Goal: Register for event/course: Register for event/course

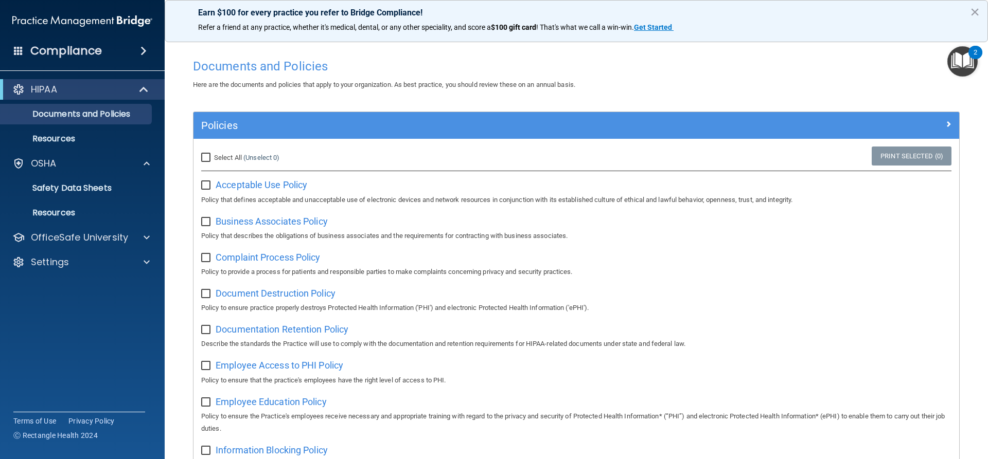
scroll to position [206, 0]
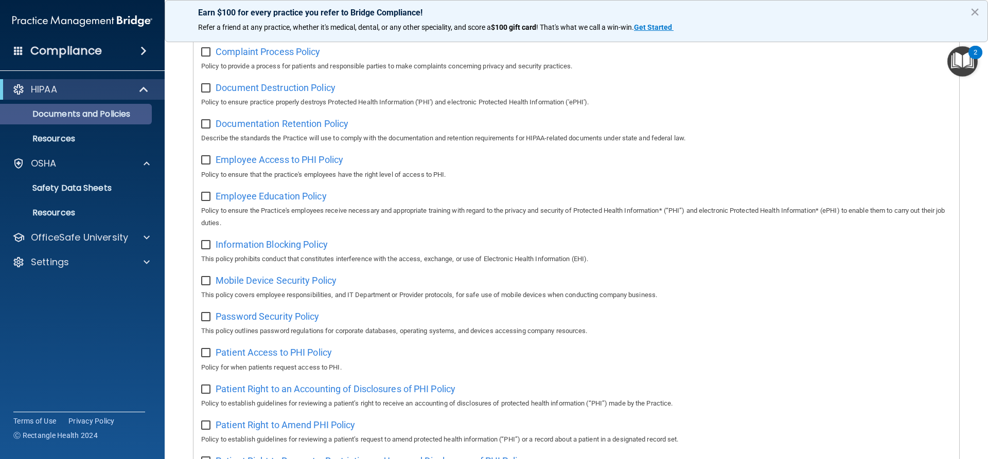
click at [84, 113] on p "Documents and Policies" at bounding box center [77, 114] width 140 height 10
click at [73, 113] on p "Documents and Policies" at bounding box center [77, 114] width 140 height 10
click at [72, 113] on p "Documents and Policies" at bounding box center [77, 114] width 140 height 10
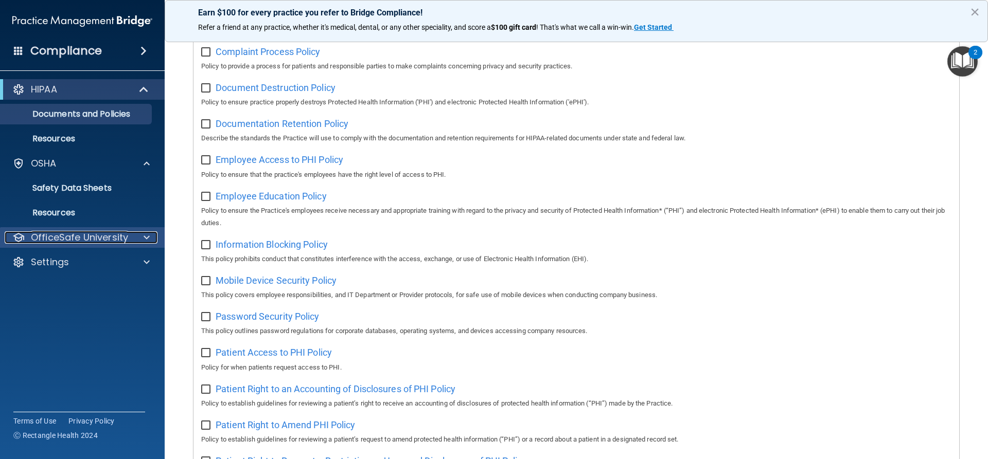
click at [90, 238] on p "OfficeSafe University" at bounding box center [79, 237] width 97 height 12
click at [90, 237] on p "OfficeSafe University" at bounding box center [79, 237] width 97 height 12
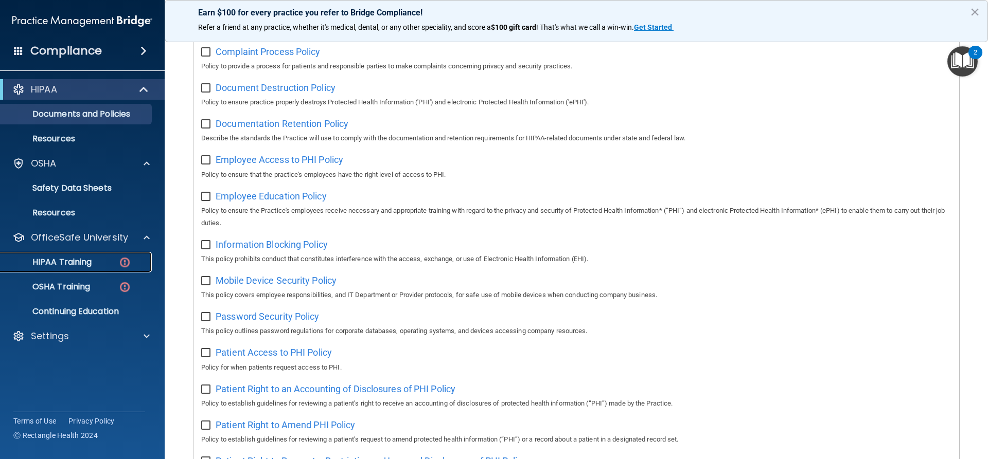
click at [81, 262] on p "HIPAA Training" at bounding box center [49, 262] width 85 height 10
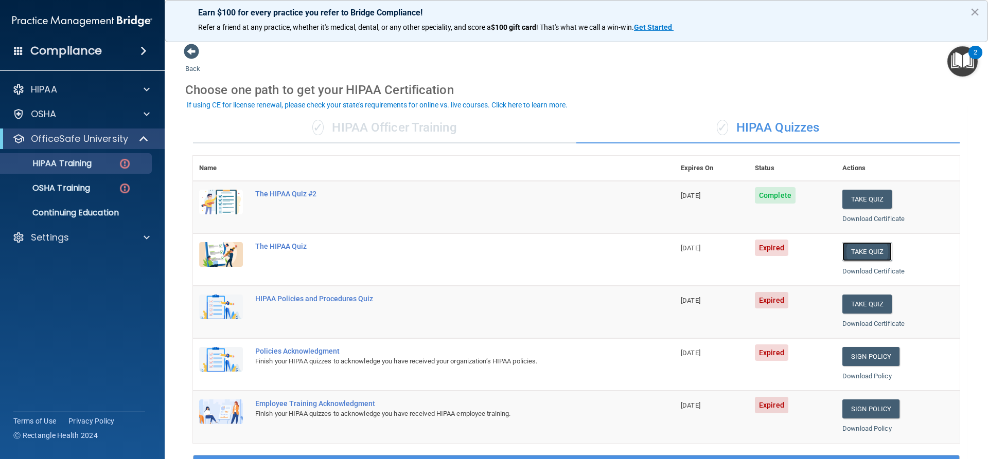
click at [849, 251] on button "Take Quiz" at bounding box center [866, 251] width 49 height 19
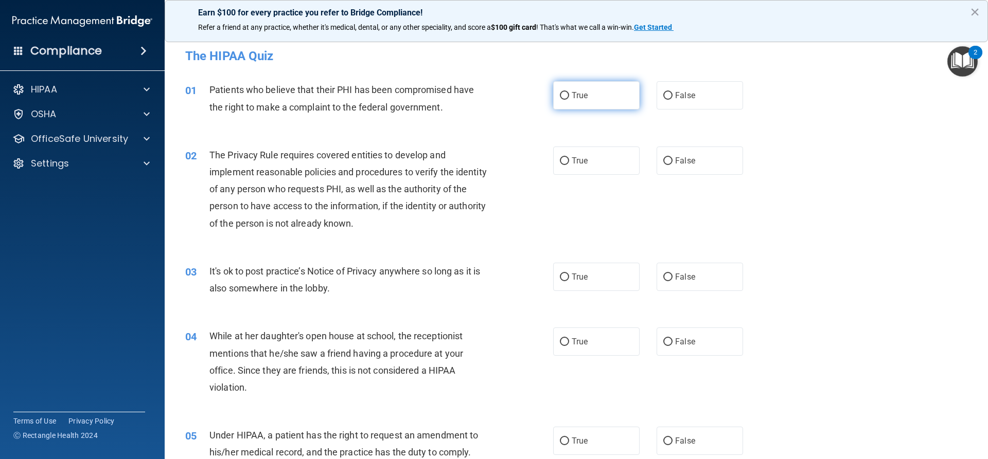
click at [560, 93] on input "True" at bounding box center [564, 96] width 9 height 8
radio input "true"
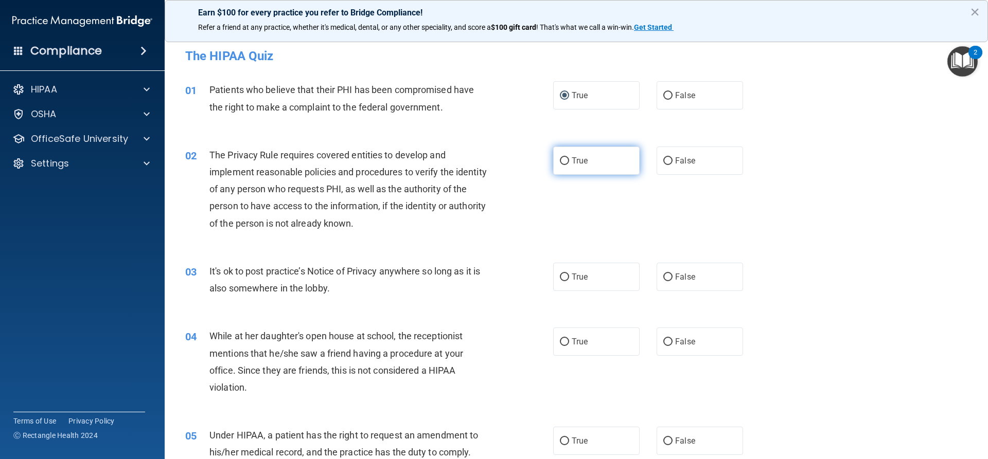
click at [564, 162] on input "True" at bounding box center [564, 161] width 9 height 8
radio input "true"
click at [560, 274] on input "True" at bounding box center [564, 278] width 9 height 8
radio input "true"
click at [560, 275] on input "True" at bounding box center [564, 278] width 9 height 8
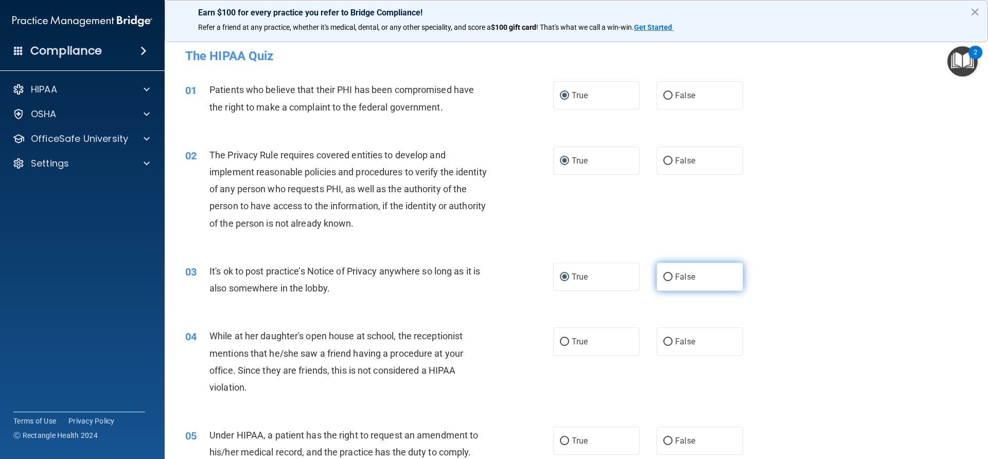
click at [664, 275] on input "False" at bounding box center [667, 278] width 9 height 8
radio input "true"
radio input "false"
click at [667, 337] on label "False" at bounding box center [699, 342] width 86 height 28
click at [667, 338] on input "False" at bounding box center [667, 342] width 9 height 8
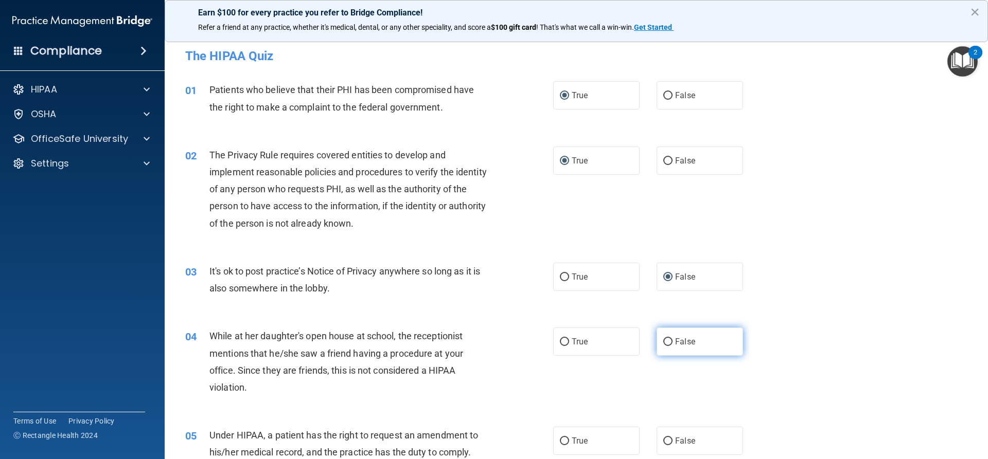
radio input "true"
click at [667, 436] on label "False" at bounding box center [699, 441] width 86 height 28
click at [667, 438] on input "False" at bounding box center [667, 442] width 9 height 8
radio input "true"
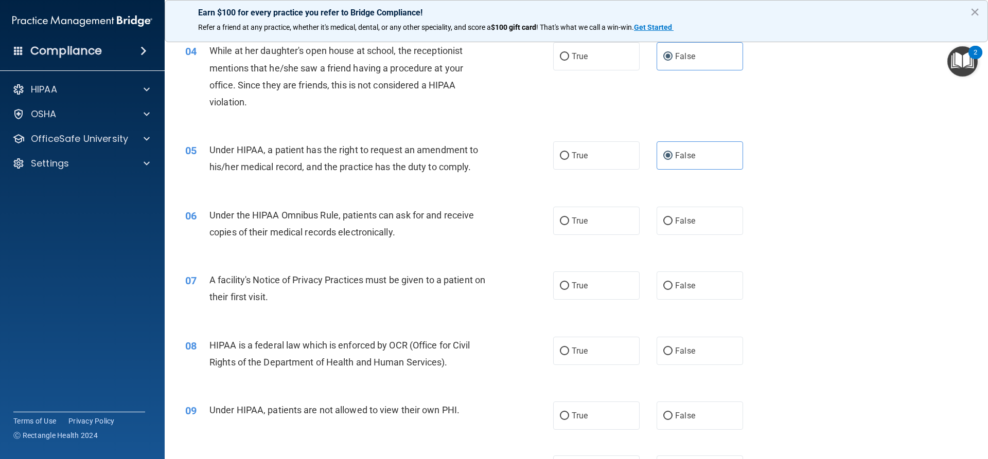
scroll to position [309, 0]
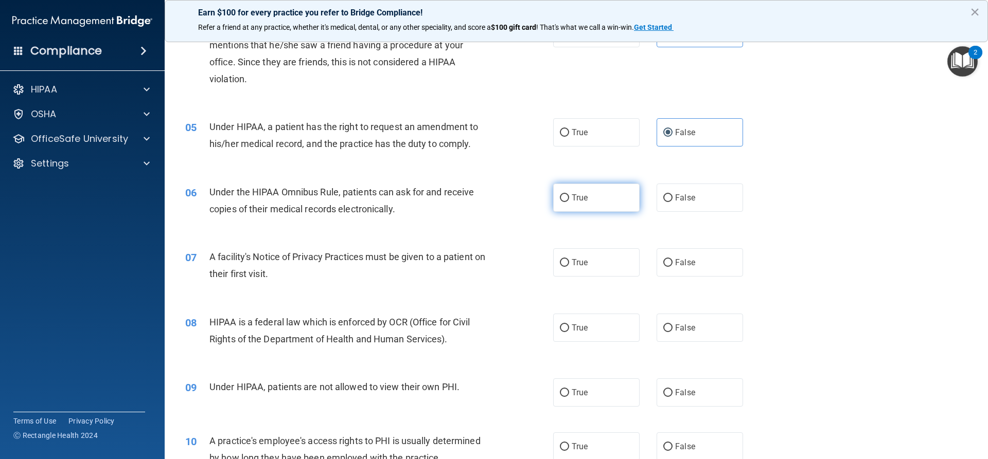
click at [564, 195] on input "True" at bounding box center [564, 198] width 9 height 8
radio input "true"
click at [560, 261] on input "True" at bounding box center [564, 263] width 9 height 8
radio input "true"
click at [561, 326] on input "True" at bounding box center [564, 329] width 9 height 8
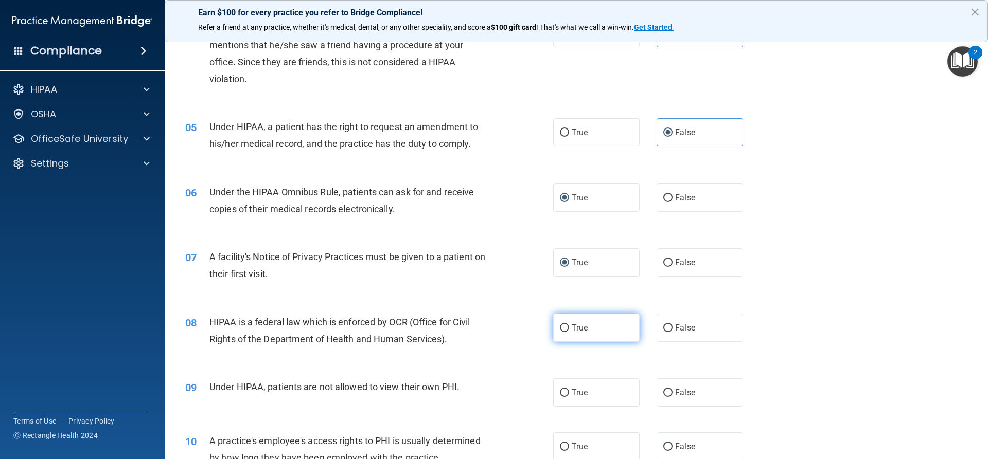
radio input "true"
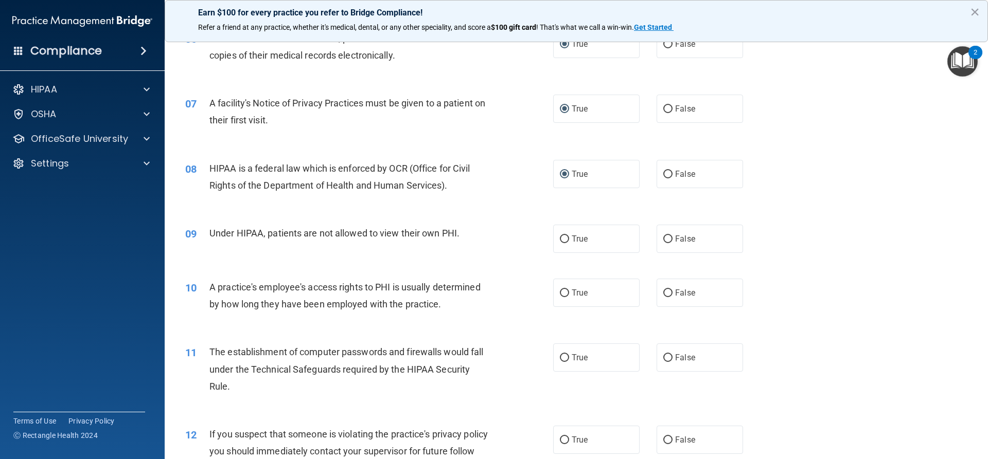
scroll to position [463, 0]
drag, startPoint x: 658, startPoint y: 238, endPoint x: 660, endPoint y: 251, distance: 13.0
click at [663, 238] on input "False" at bounding box center [667, 239] width 9 height 8
radio input "true"
click at [664, 295] on input "False" at bounding box center [667, 293] width 9 height 8
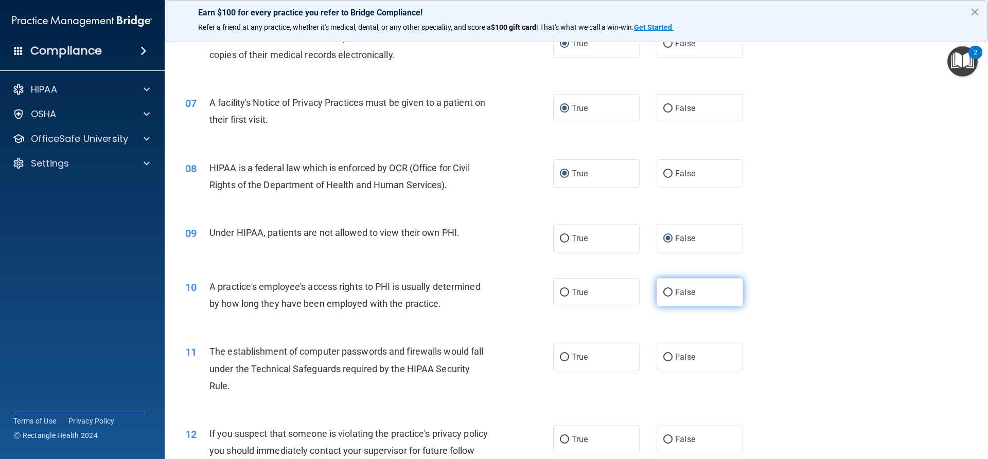
radio input "true"
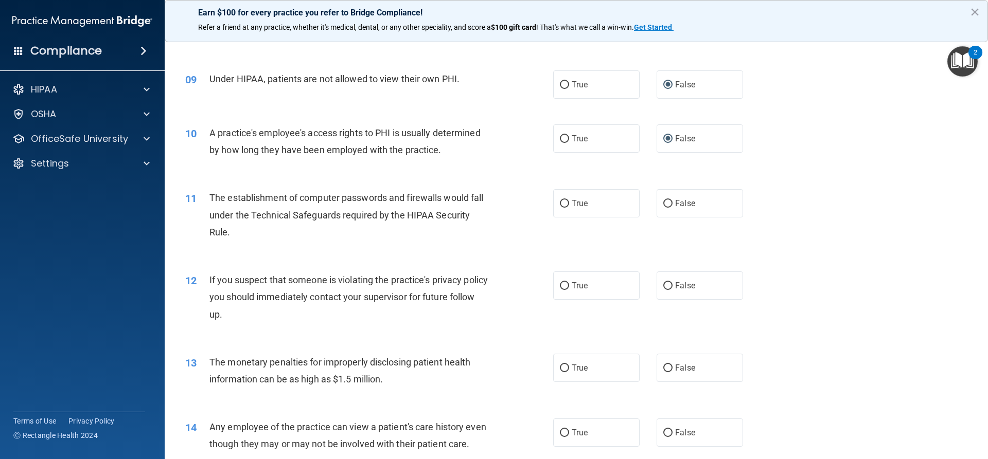
scroll to position [617, 0]
click at [560, 206] on input "True" at bounding box center [564, 204] width 9 height 8
radio input "true"
click at [562, 284] on input "True" at bounding box center [564, 286] width 9 height 8
radio input "true"
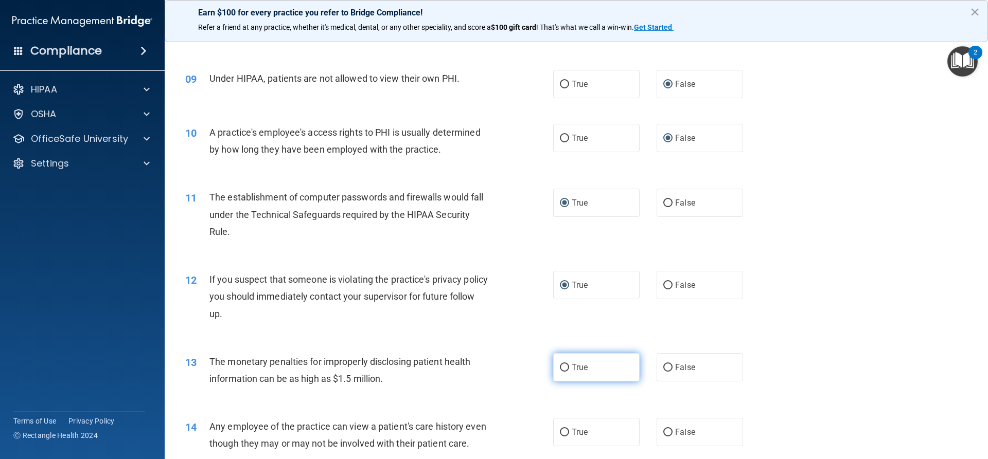
click at [562, 366] on input "True" at bounding box center [564, 368] width 9 height 8
radio input "true"
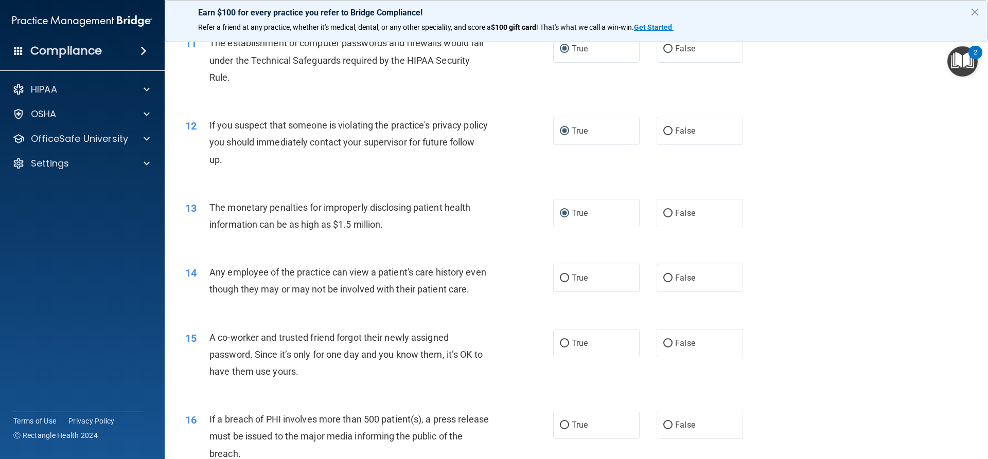
scroll to position [823, 0]
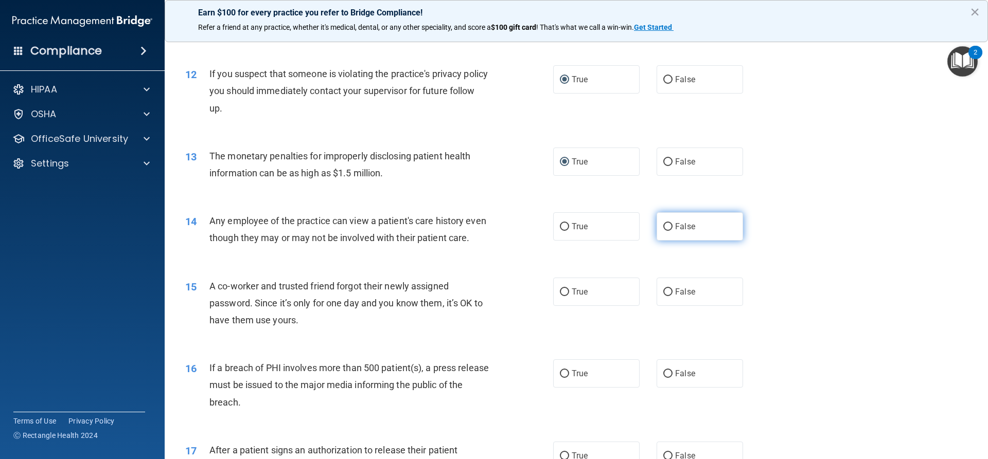
click at [663, 225] on input "False" at bounding box center [667, 227] width 9 height 8
radio input "true"
click at [663, 296] on input "False" at bounding box center [667, 293] width 9 height 8
radio input "true"
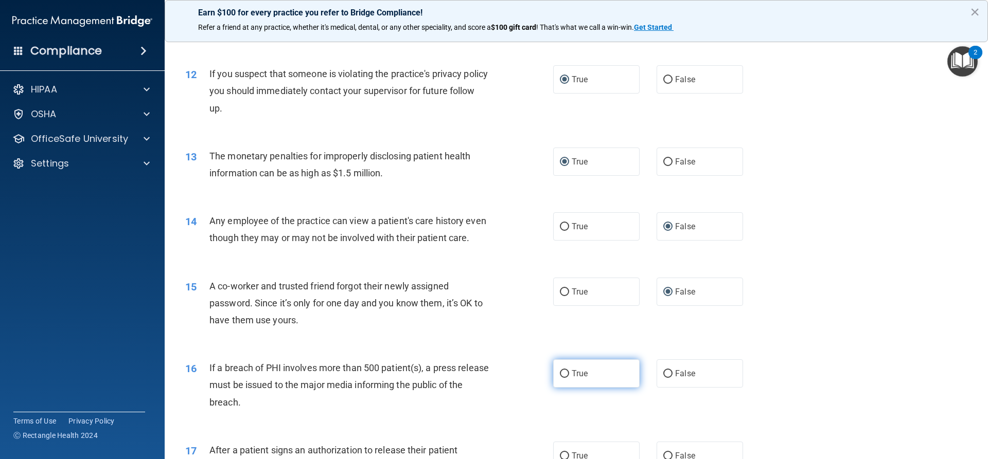
drag, startPoint x: 558, startPoint y: 390, endPoint x: 583, endPoint y: 380, distance: 27.0
click at [560, 378] on input "True" at bounding box center [564, 374] width 9 height 8
radio input "true"
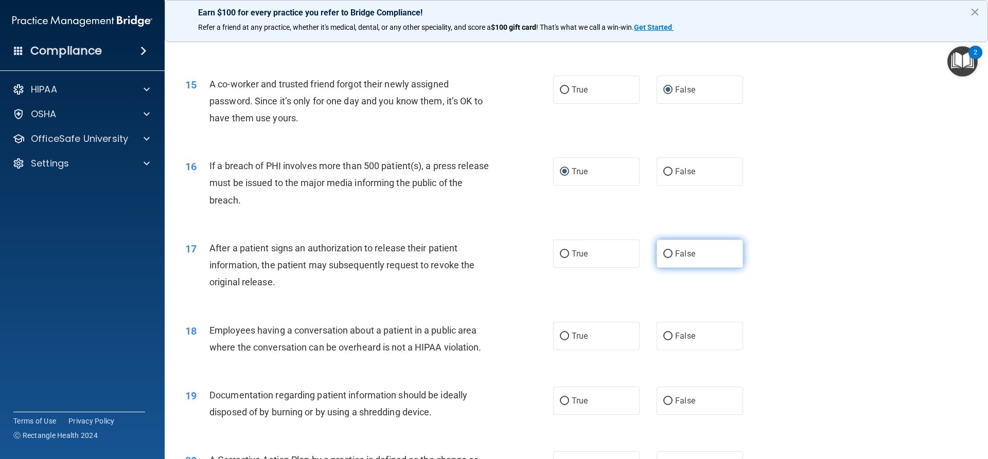
scroll to position [1029, 0]
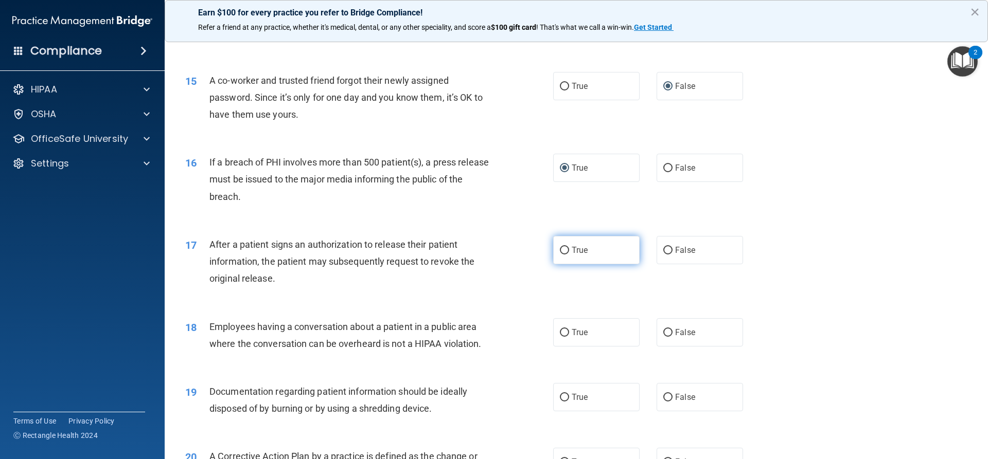
click at [560, 255] on input "True" at bounding box center [564, 251] width 9 height 8
radio input "true"
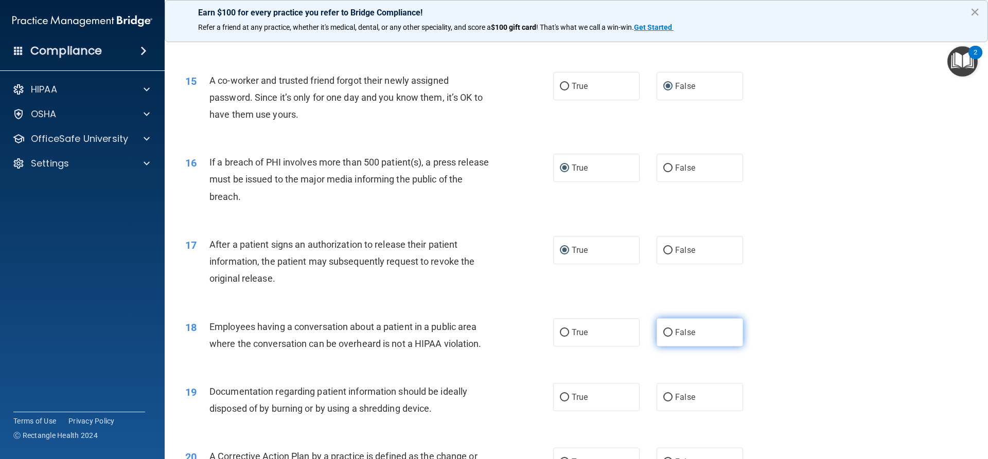
click at [665, 337] on input "False" at bounding box center [667, 333] width 9 height 8
radio input "true"
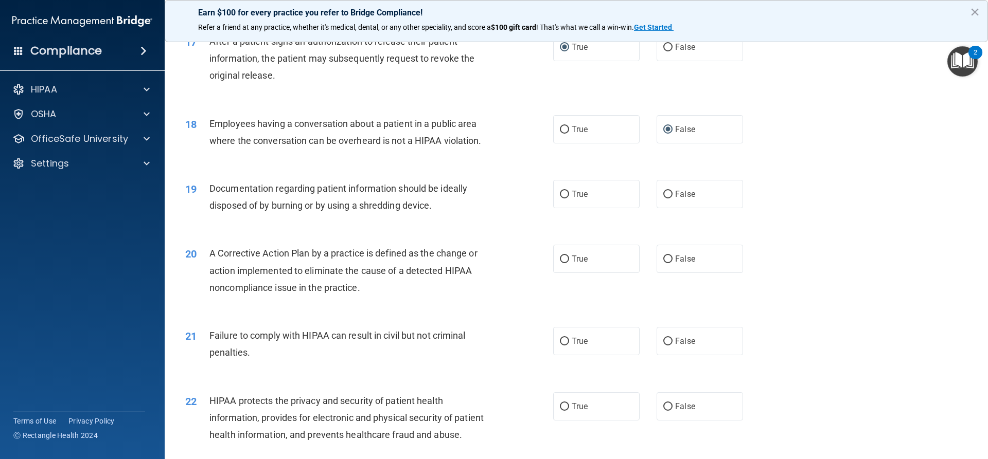
scroll to position [1235, 0]
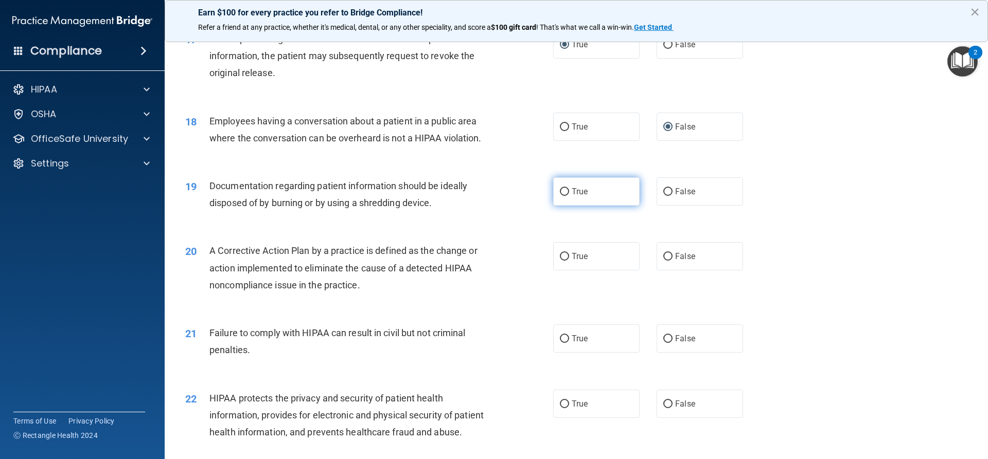
click at [562, 196] on input "True" at bounding box center [564, 192] width 9 height 8
radio input "true"
click at [562, 261] on input "True" at bounding box center [564, 257] width 9 height 8
radio input "true"
click at [663, 343] on input "False" at bounding box center [667, 339] width 9 height 8
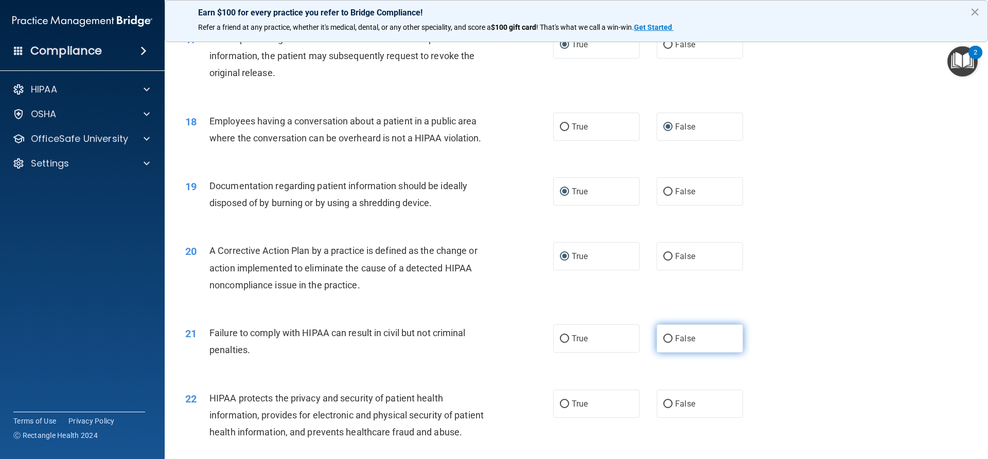
radio input "true"
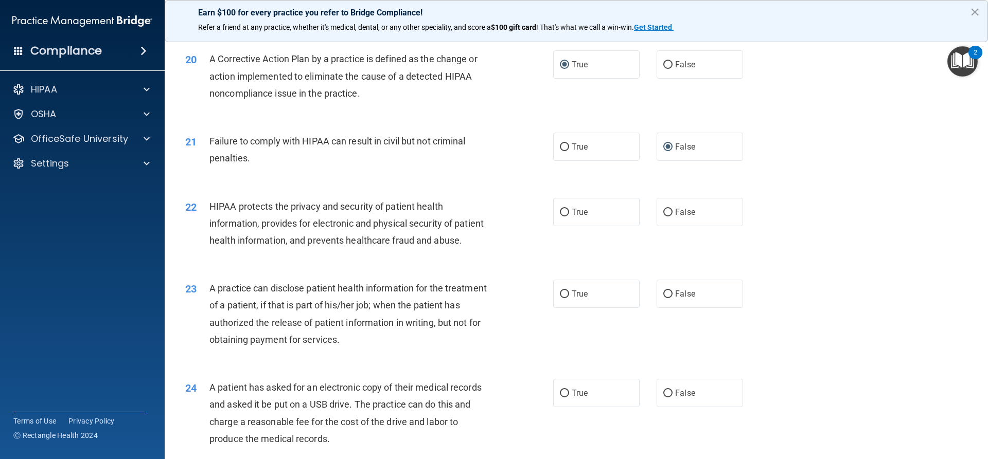
scroll to position [1440, 0]
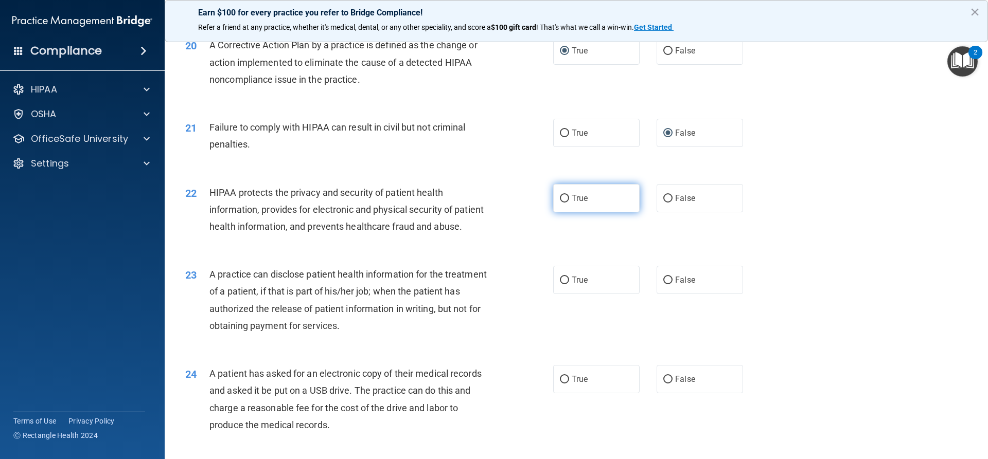
click at [560, 203] on input "True" at bounding box center [564, 199] width 9 height 8
radio input "true"
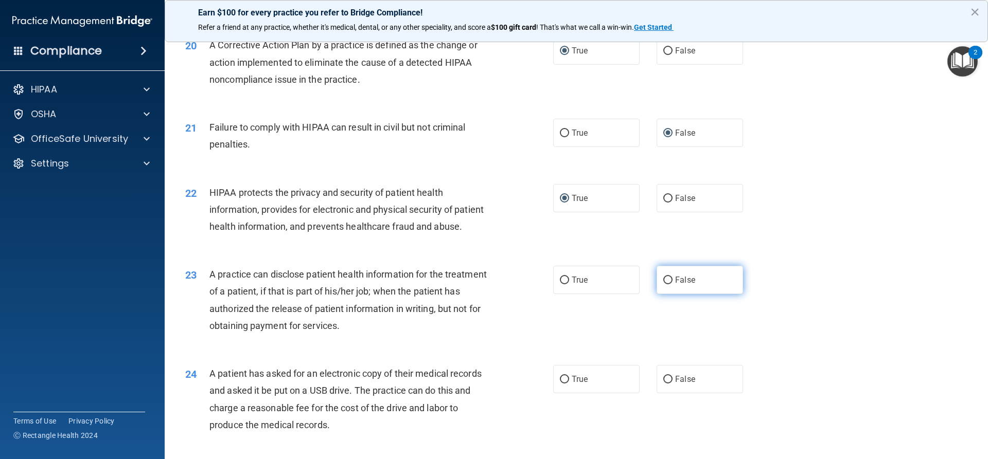
click at [665, 284] on input "False" at bounding box center [667, 281] width 9 height 8
radio input "true"
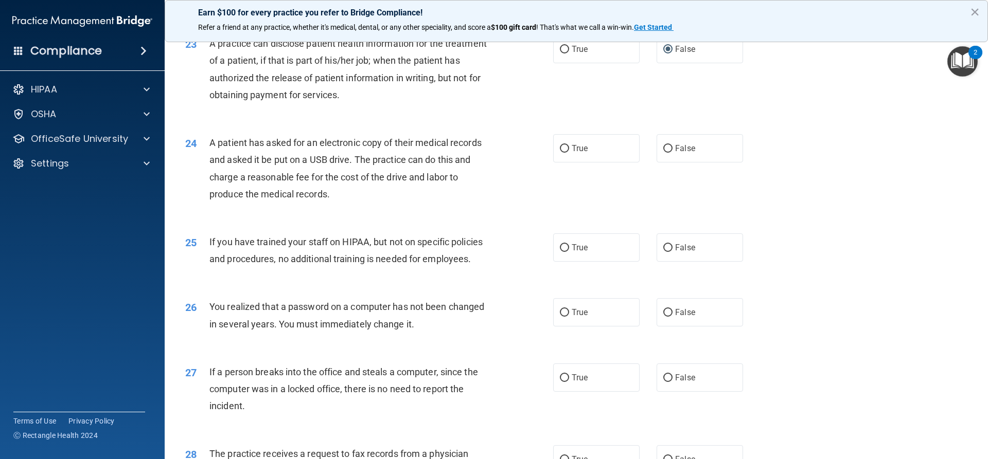
scroll to position [1698, 0]
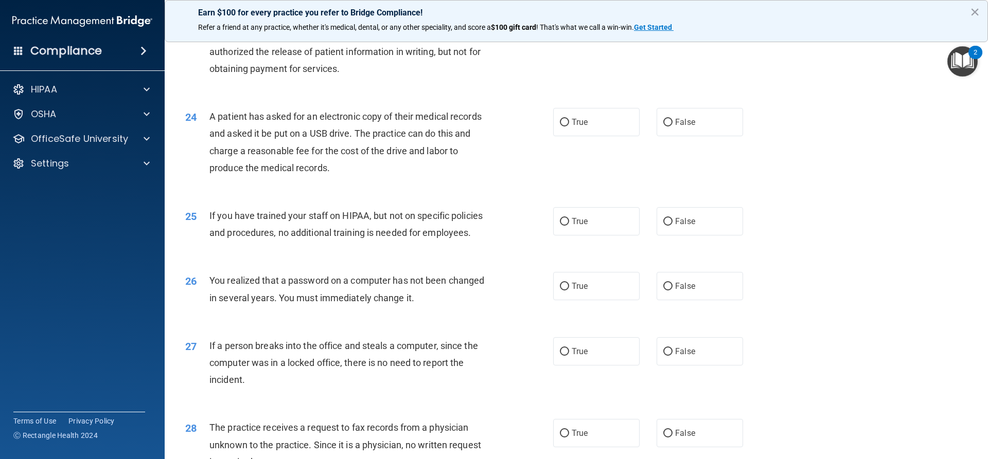
drag, startPoint x: 560, startPoint y: 156, endPoint x: 573, endPoint y: 176, distance: 23.6
click at [560, 127] on input "True" at bounding box center [564, 123] width 9 height 8
radio input "true"
click at [665, 226] on input "False" at bounding box center [667, 222] width 9 height 8
radio input "true"
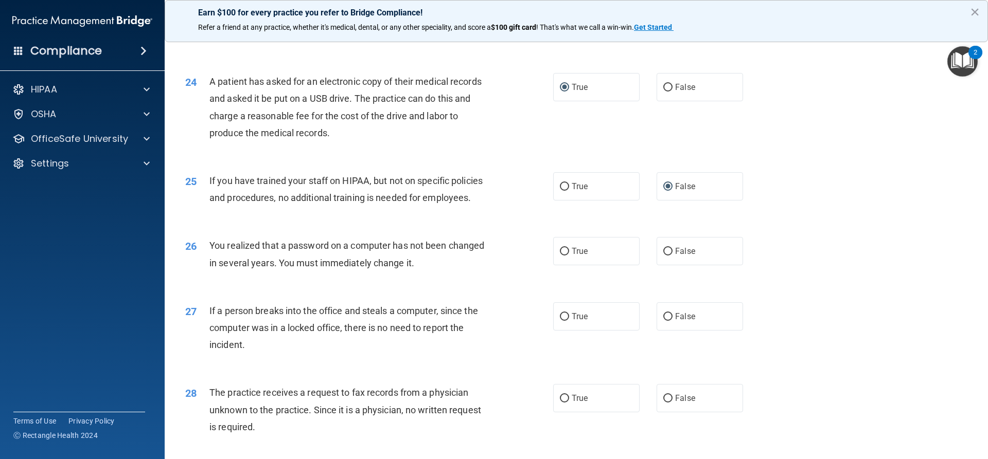
scroll to position [1801, 0]
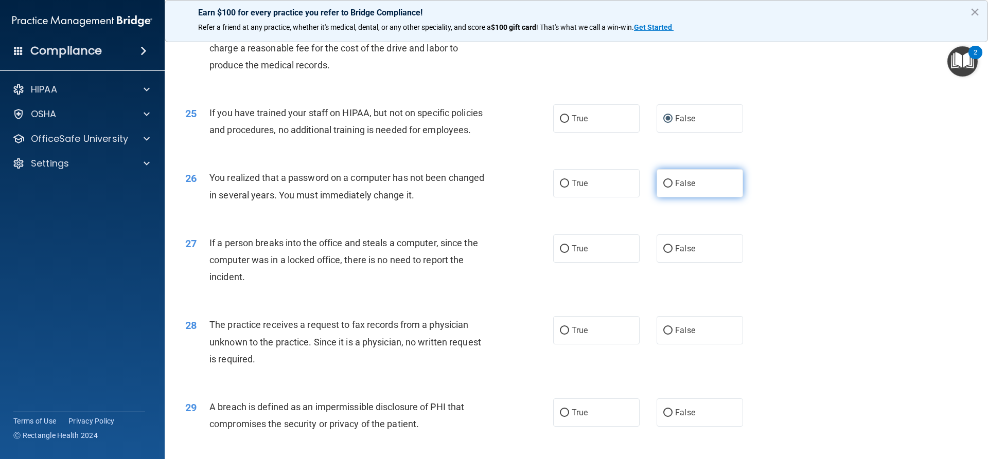
click at [666, 188] on input "False" at bounding box center [667, 184] width 9 height 8
radio input "true"
click at [665, 253] on input "False" at bounding box center [667, 249] width 9 height 8
radio input "true"
click at [663, 335] on input "False" at bounding box center [667, 331] width 9 height 8
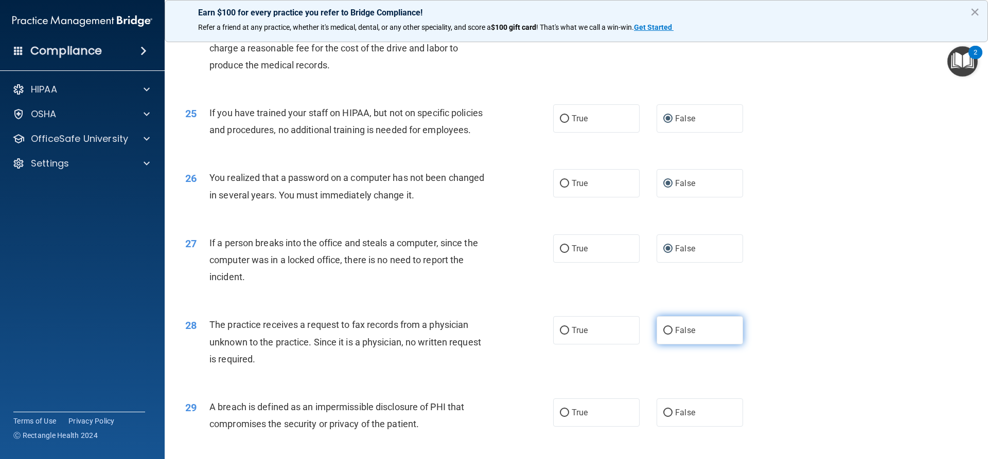
radio input "true"
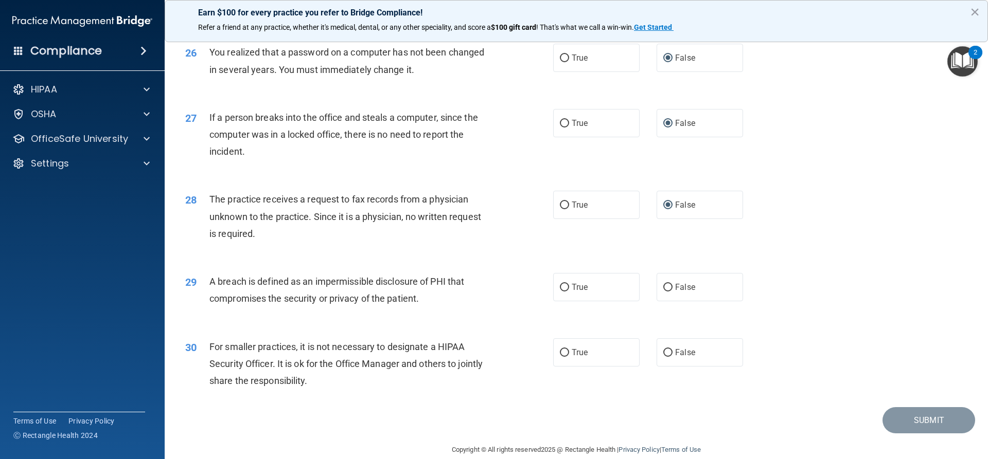
scroll to position [1955, 0]
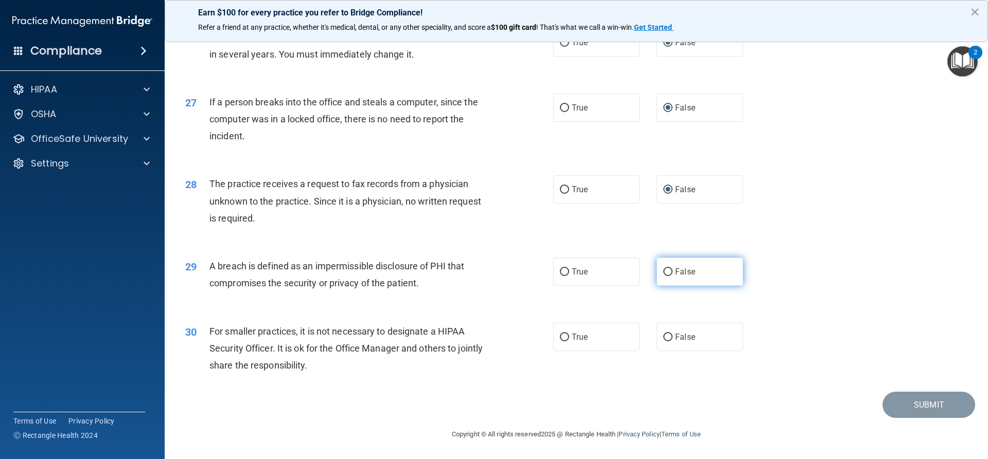
click at [664, 276] on input "False" at bounding box center [667, 273] width 9 height 8
radio input "true"
click at [663, 342] on input "False" at bounding box center [667, 338] width 9 height 8
radio input "true"
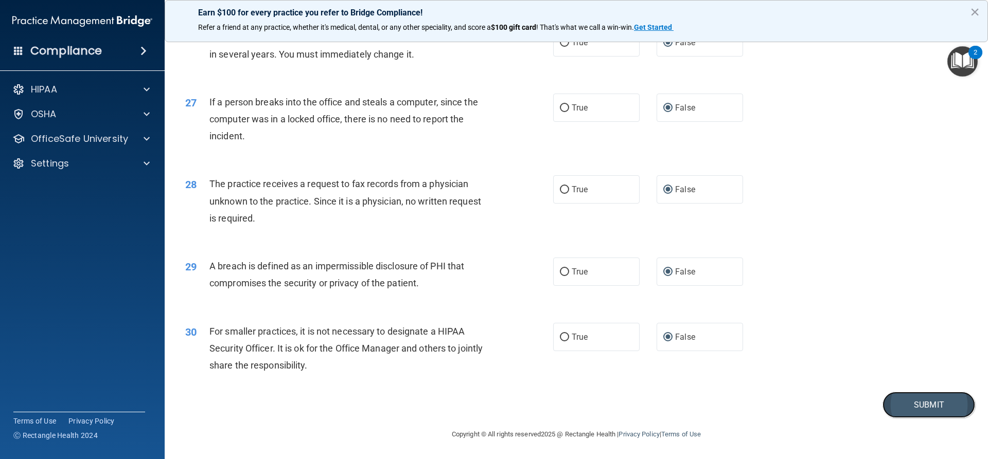
click at [924, 418] on button "Submit" at bounding box center [928, 405] width 93 height 26
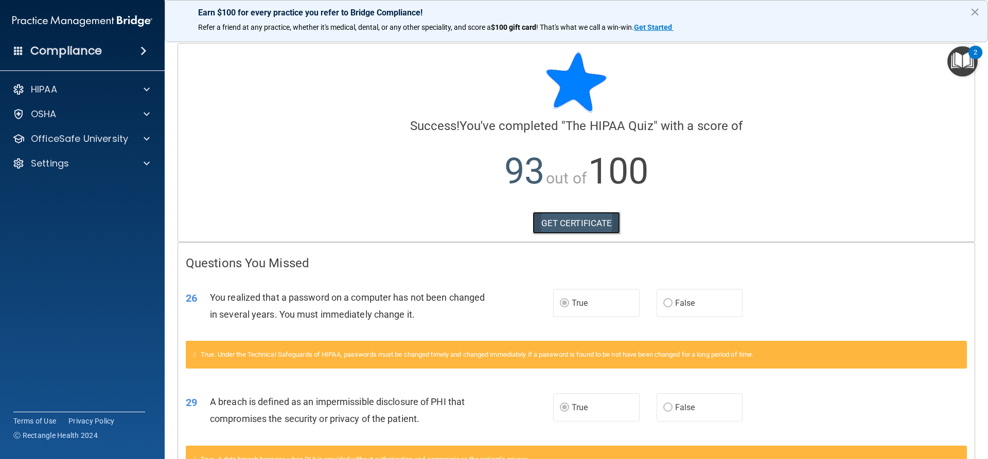
click at [571, 221] on link "GET CERTIFICATE" at bounding box center [576, 223] width 88 height 23
click at [73, 141] on p "OfficeSafe University" at bounding box center [79, 139] width 97 height 12
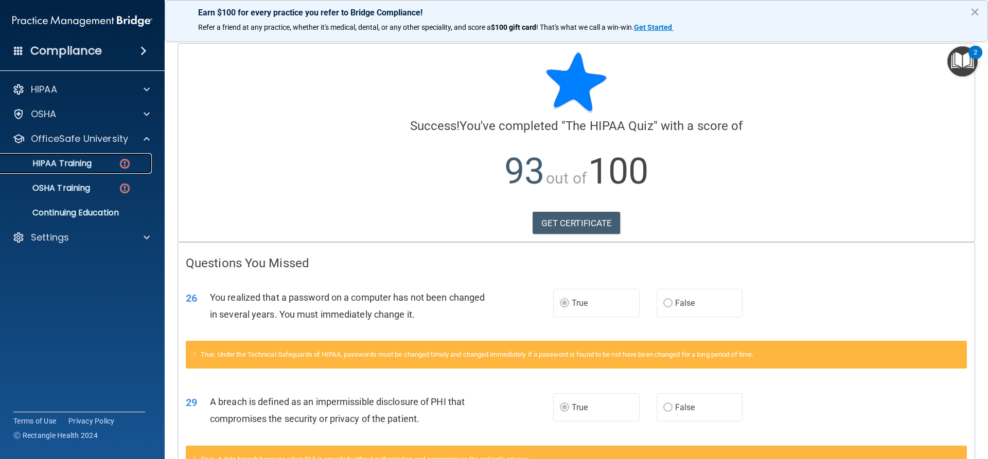
click at [74, 163] on p "HIPAA Training" at bounding box center [49, 163] width 85 height 10
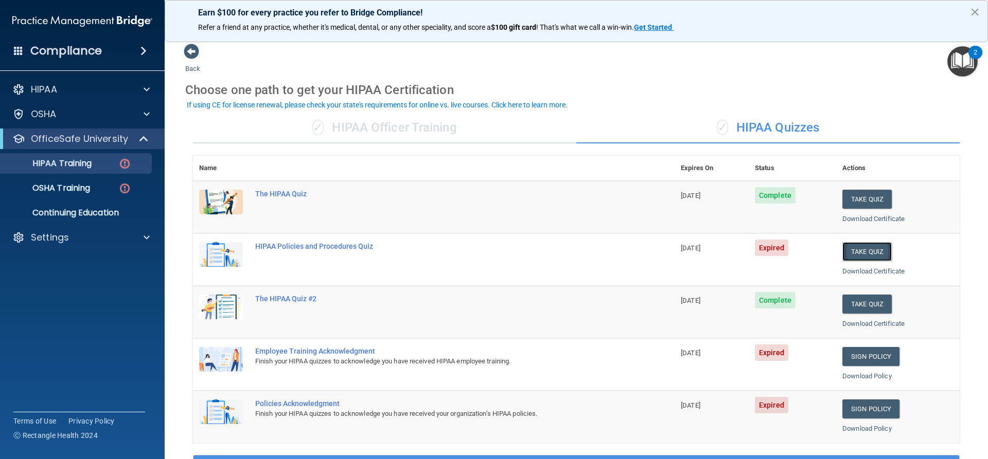
click at [872, 251] on button "Take Quiz" at bounding box center [866, 251] width 49 height 19
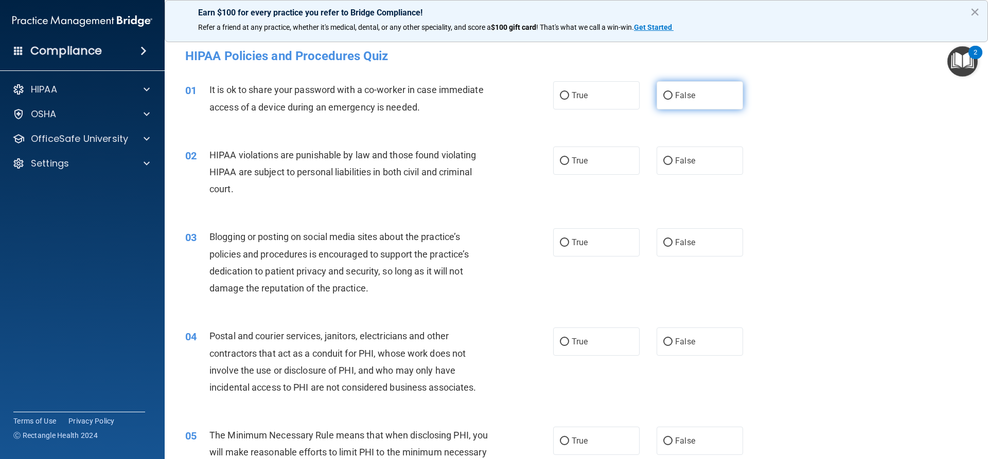
click at [668, 91] on label "False" at bounding box center [699, 95] width 86 height 28
click at [668, 92] on input "False" at bounding box center [667, 96] width 9 height 8
radio input "true"
click at [560, 158] on input "True" at bounding box center [564, 161] width 9 height 8
radio input "true"
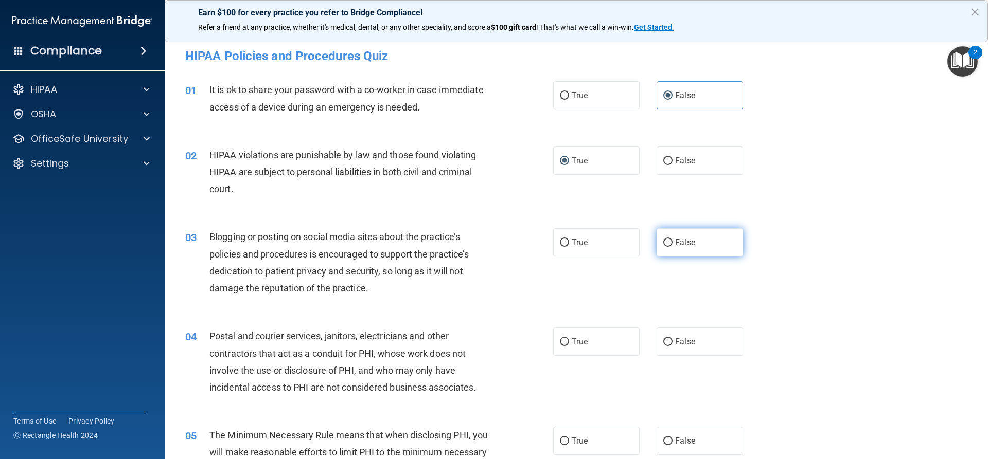
click at [666, 242] on input "False" at bounding box center [667, 243] width 9 height 8
radio input "true"
click at [560, 342] on input "True" at bounding box center [564, 342] width 9 height 8
radio input "true"
click at [561, 439] on input "True" at bounding box center [564, 442] width 9 height 8
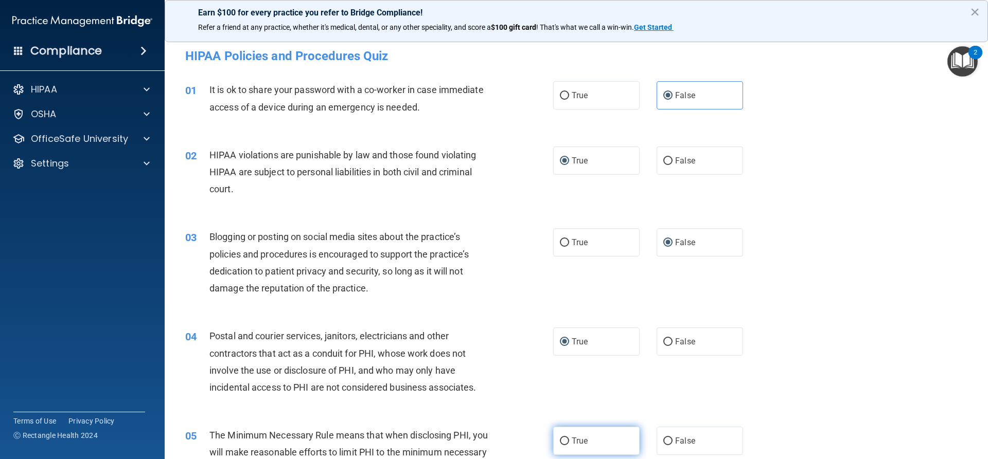
radio input "true"
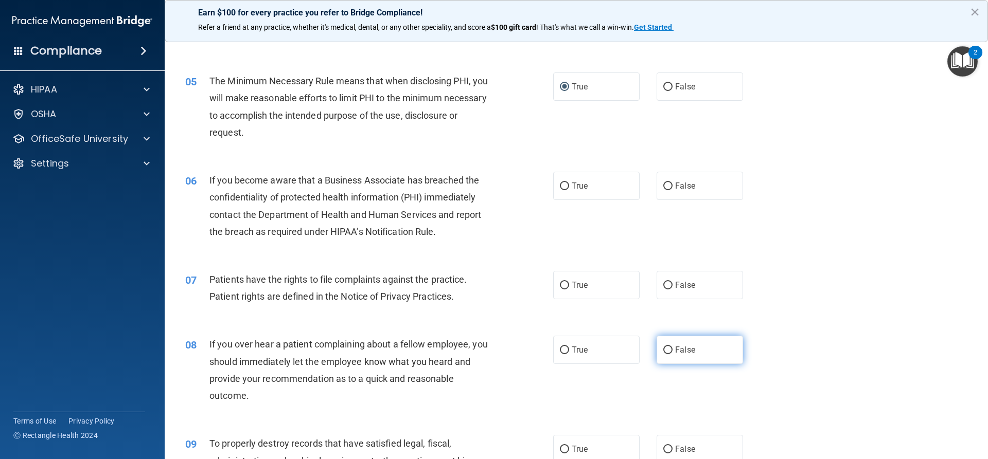
scroll to position [360, 0]
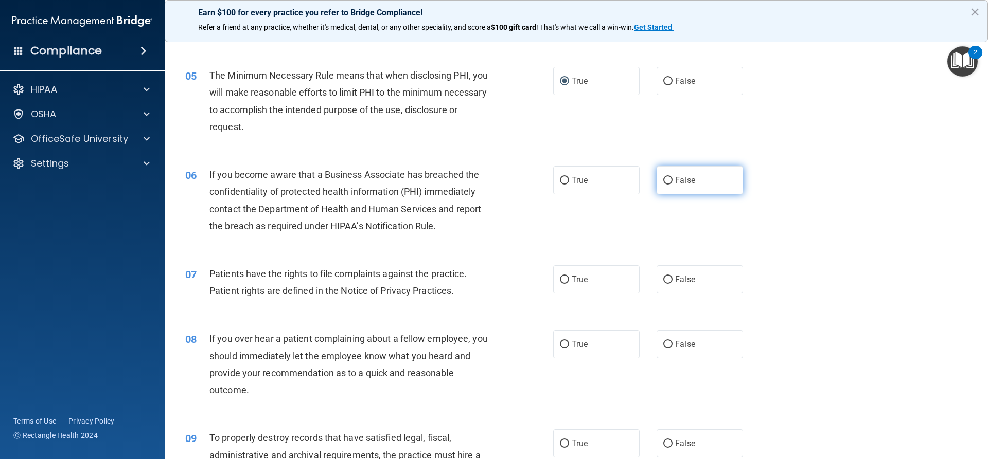
click at [664, 179] on input "False" at bounding box center [667, 181] width 9 height 8
radio input "true"
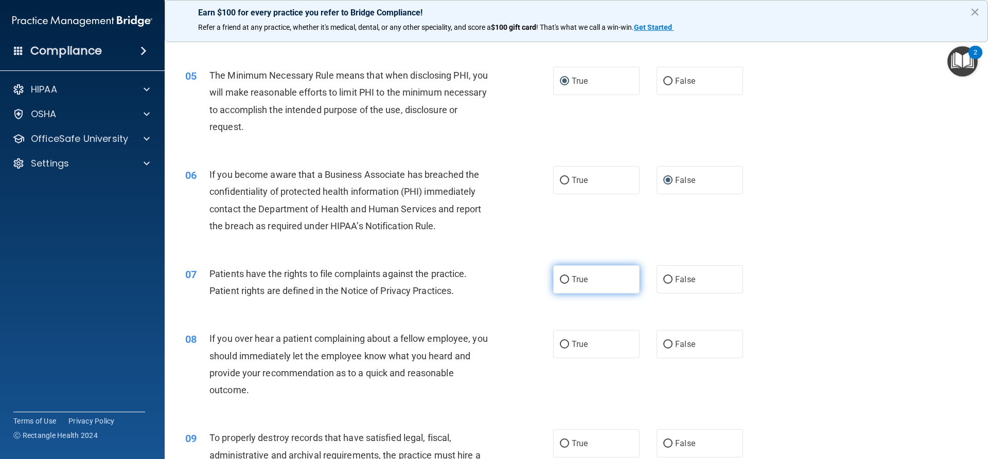
click at [562, 278] on input "True" at bounding box center [564, 280] width 9 height 8
radio input "true"
drag, startPoint x: 661, startPoint y: 344, endPoint x: 661, endPoint y: 410, distance: 66.4
click at [663, 343] on input "False" at bounding box center [667, 345] width 9 height 8
radio input "true"
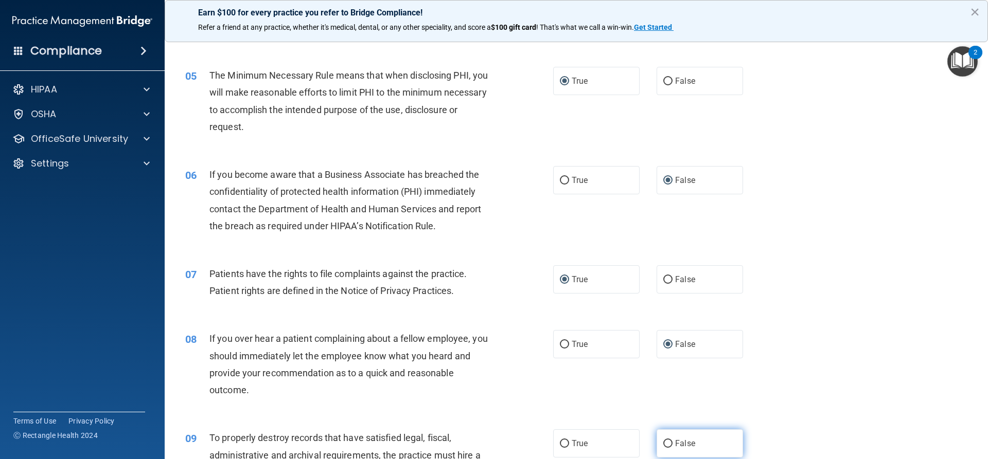
click at [665, 438] on label "False" at bounding box center [699, 444] width 86 height 28
click at [665, 440] on input "False" at bounding box center [667, 444] width 9 height 8
radio input "true"
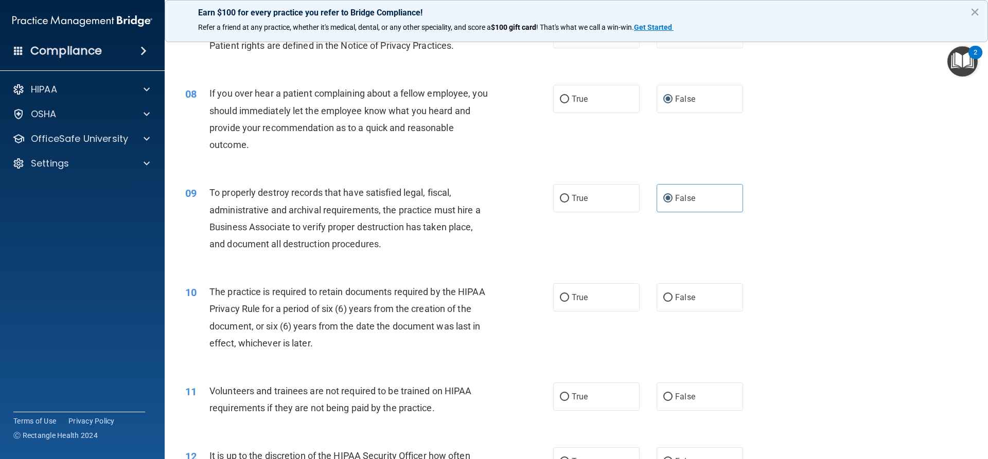
scroll to position [669, 0]
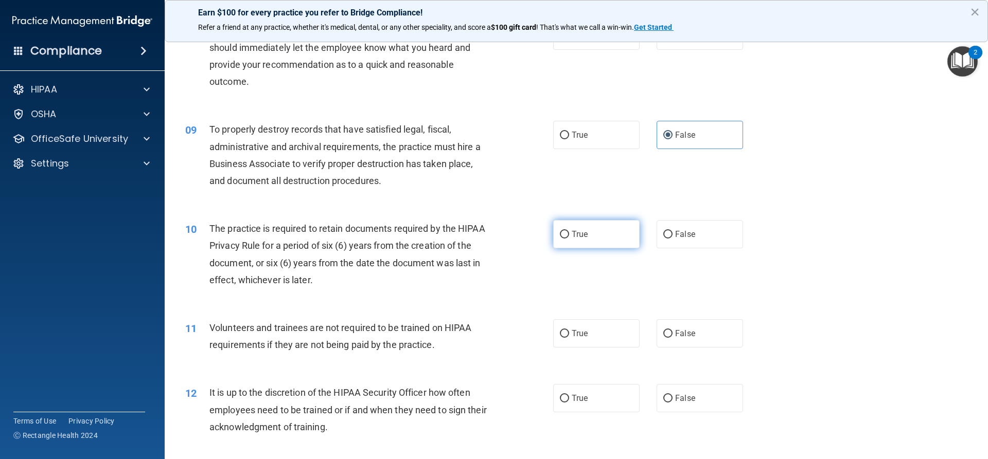
click at [560, 233] on input "True" at bounding box center [564, 235] width 9 height 8
radio input "true"
click at [664, 334] on input "False" at bounding box center [667, 334] width 9 height 8
radio input "true"
click at [665, 396] on input "False" at bounding box center [667, 399] width 9 height 8
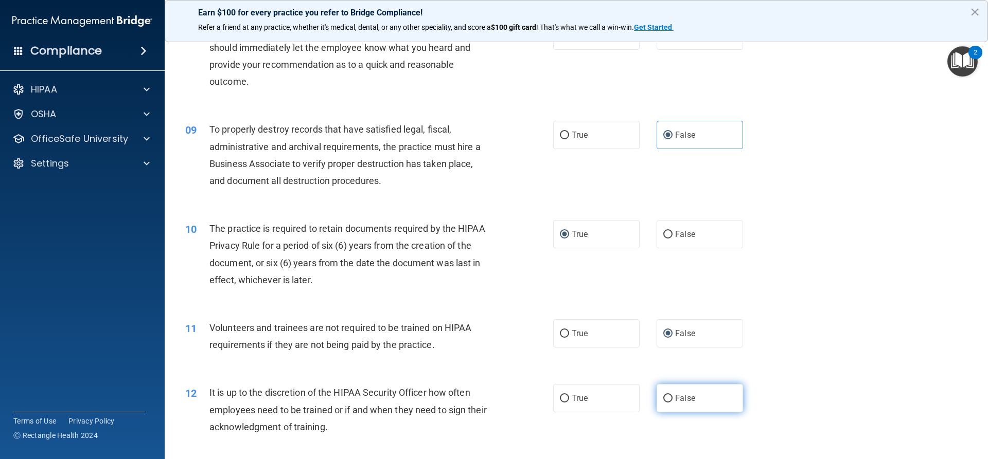
radio input "true"
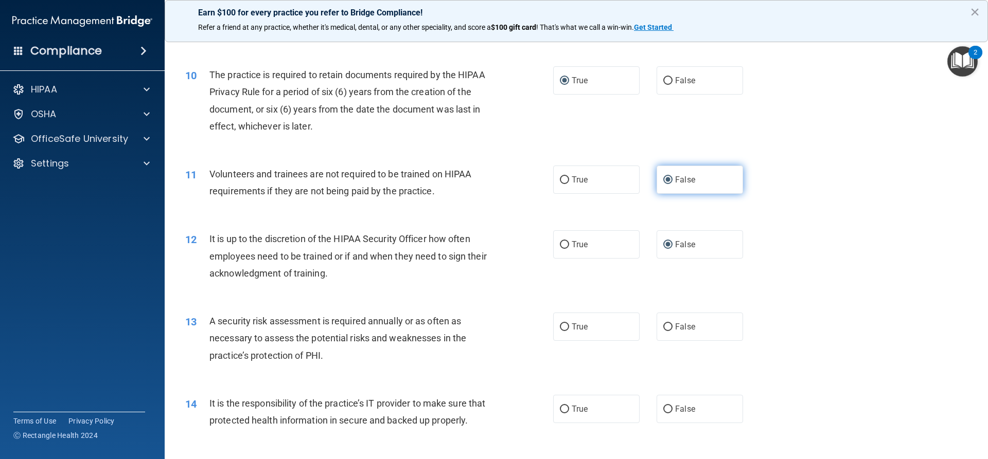
scroll to position [823, 0]
click at [560, 325] on input "True" at bounding box center [564, 327] width 9 height 8
radio input "true"
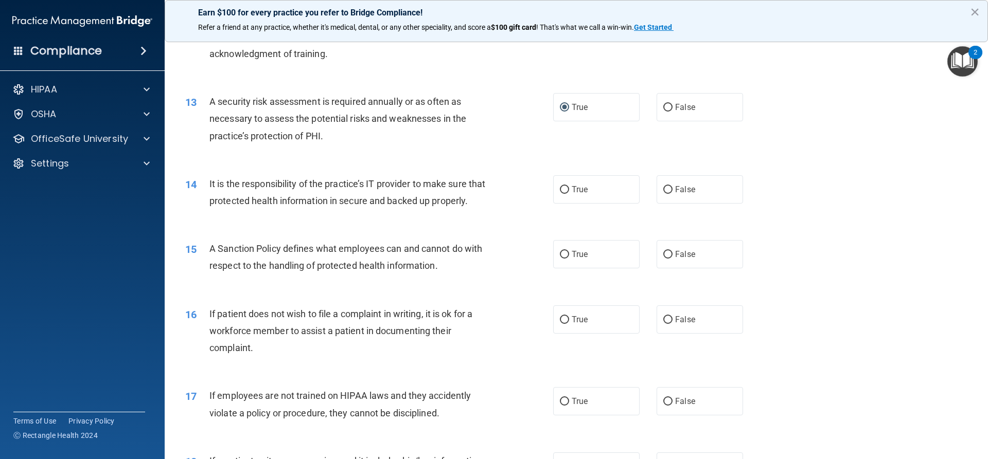
scroll to position [1080, 0]
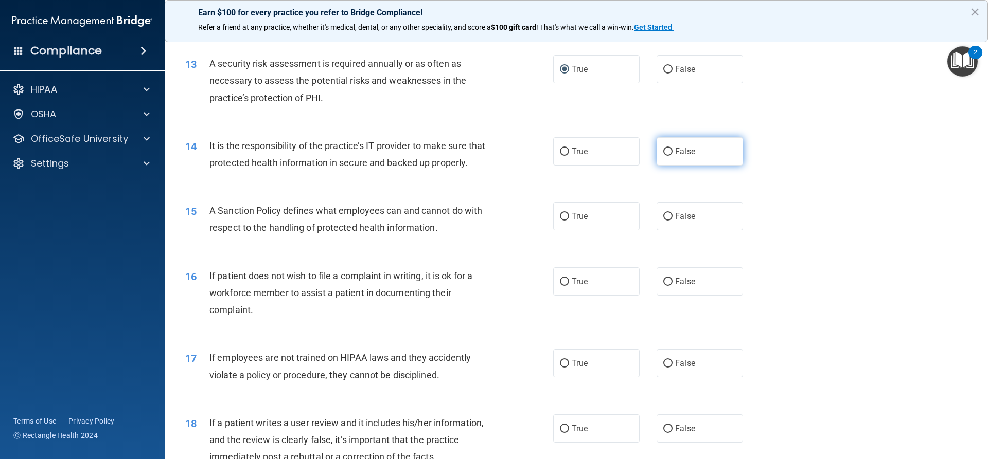
click at [663, 148] on input "False" at bounding box center [667, 152] width 9 height 8
radio input "true"
click at [663, 221] on input "False" at bounding box center [667, 217] width 9 height 8
radio input "true"
click at [561, 286] on input "True" at bounding box center [564, 282] width 9 height 8
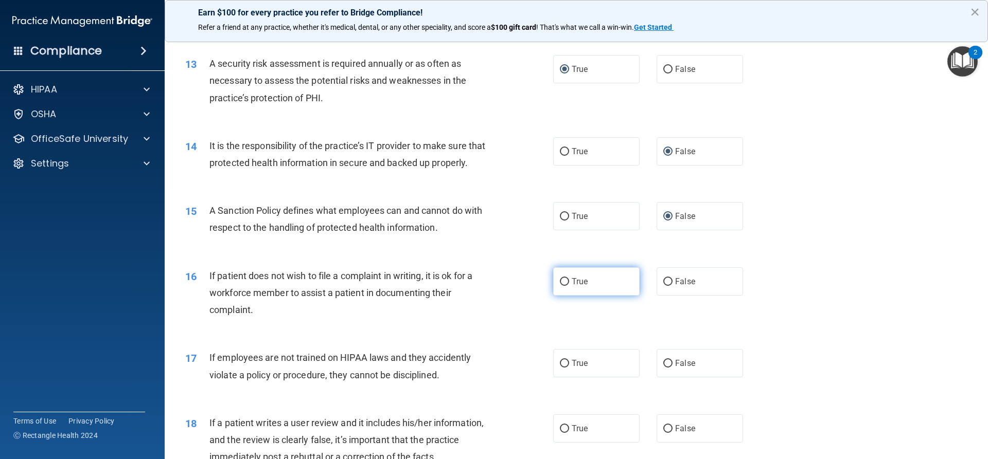
radio input "true"
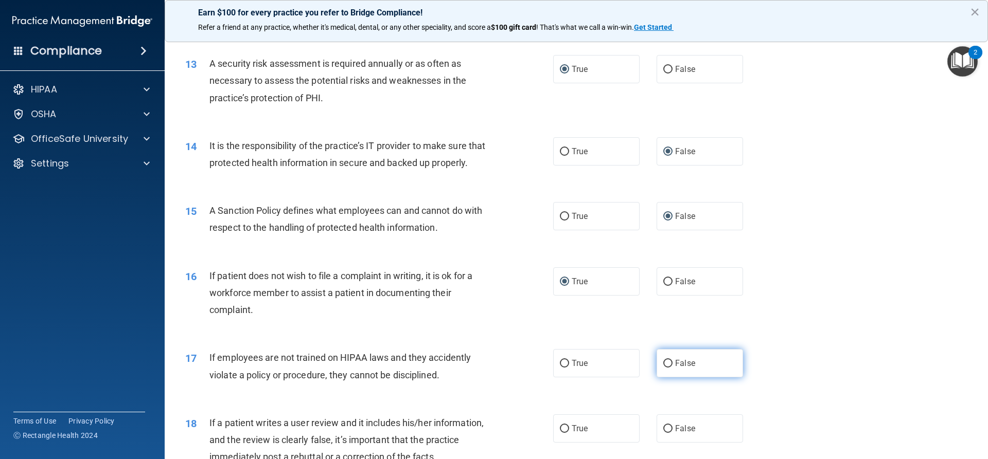
click at [663, 368] on input "False" at bounding box center [667, 364] width 9 height 8
radio input "true"
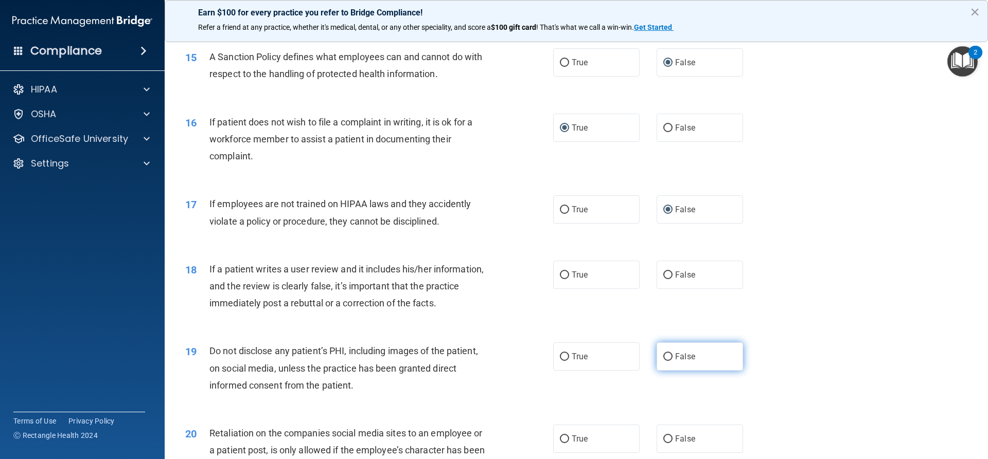
scroll to position [1235, 0]
click at [665, 279] on input "False" at bounding box center [667, 275] width 9 height 8
radio input "true"
click at [562, 361] on input "True" at bounding box center [564, 357] width 9 height 8
radio input "true"
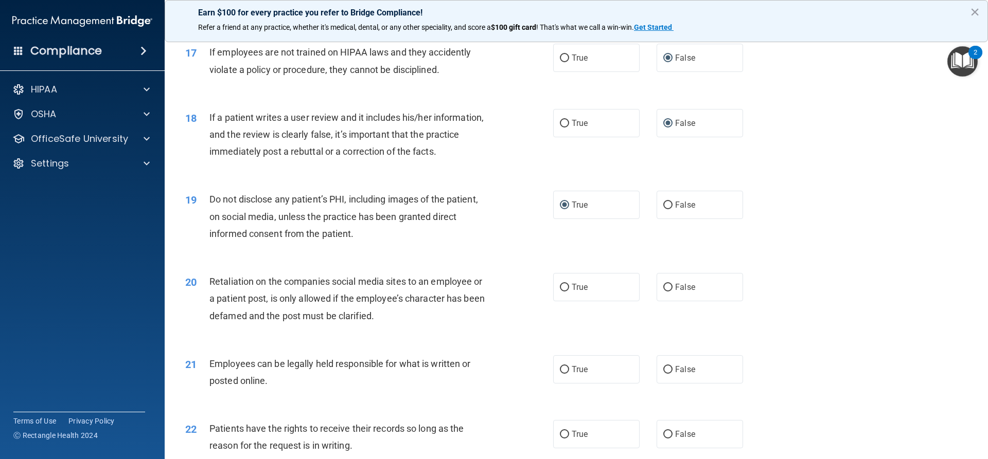
scroll to position [1389, 0]
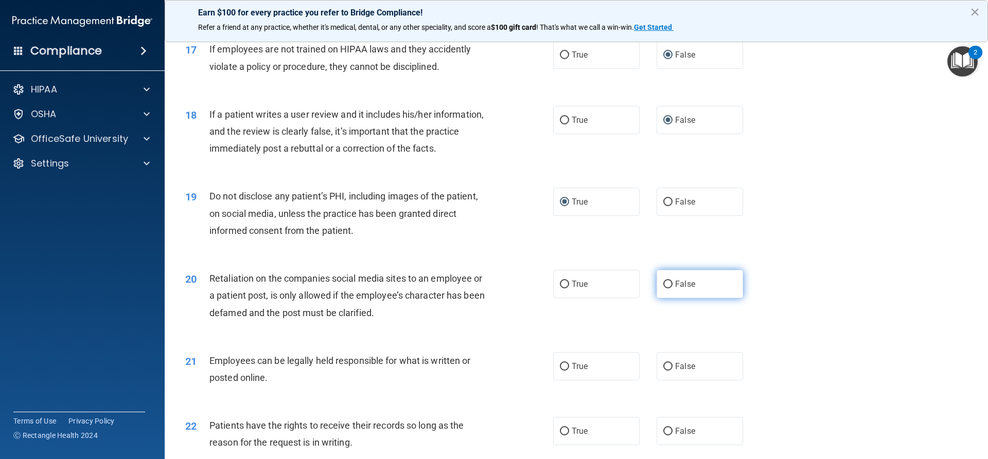
click at [663, 289] on input "False" at bounding box center [667, 285] width 9 height 8
radio input "true"
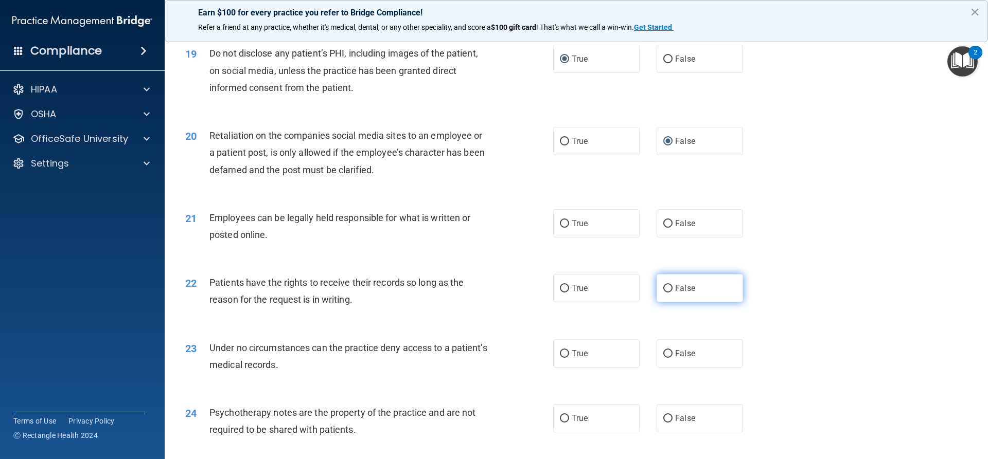
scroll to position [1543, 0]
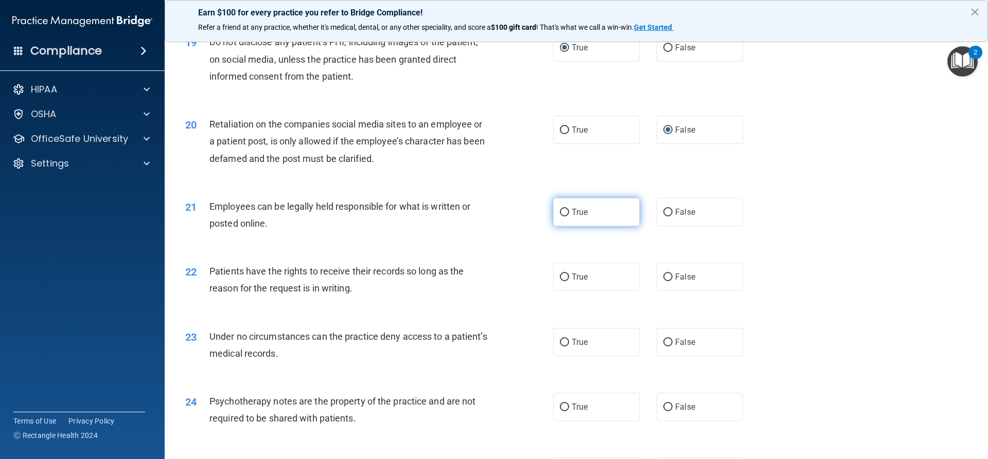
click at [562, 217] on input "True" at bounding box center [564, 213] width 9 height 8
radio input "true"
click at [663, 281] on input "False" at bounding box center [667, 278] width 9 height 8
radio input "true"
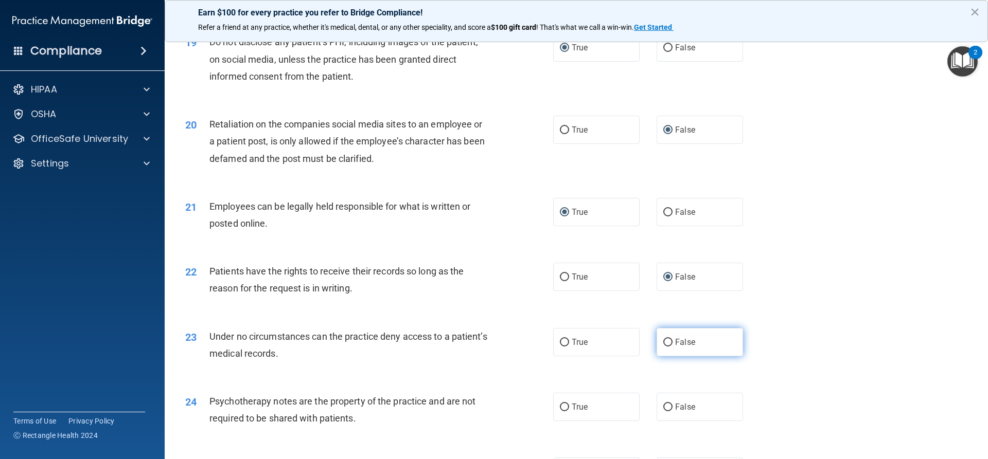
click at [663, 347] on input "False" at bounding box center [667, 343] width 9 height 8
radio input "true"
click at [561, 412] on input "True" at bounding box center [564, 408] width 9 height 8
radio input "true"
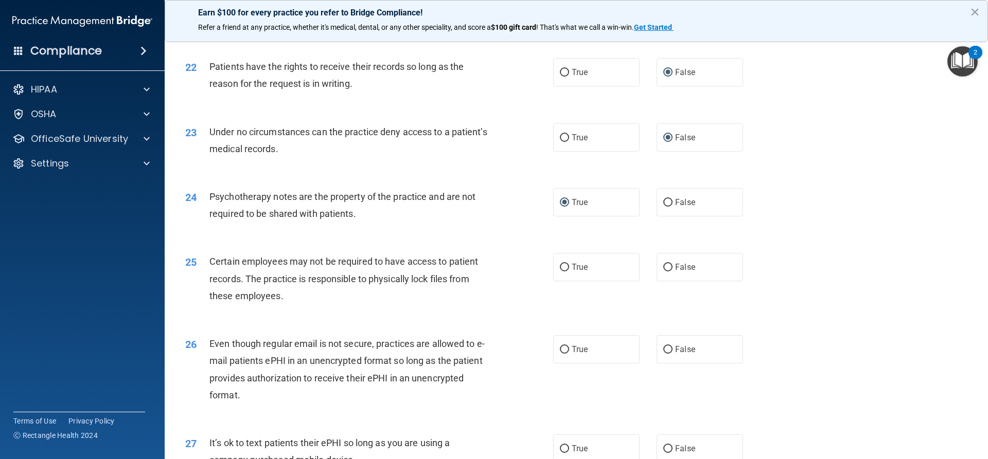
scroll to position [1749, 0]
click at [560, 271] on input "True" at bounding box center [564, 267] width 9 height 8
radio input "true"
click at [561, 353] on input "True" at bounding box center [564, 349] width 9 height 8
radio input "true"
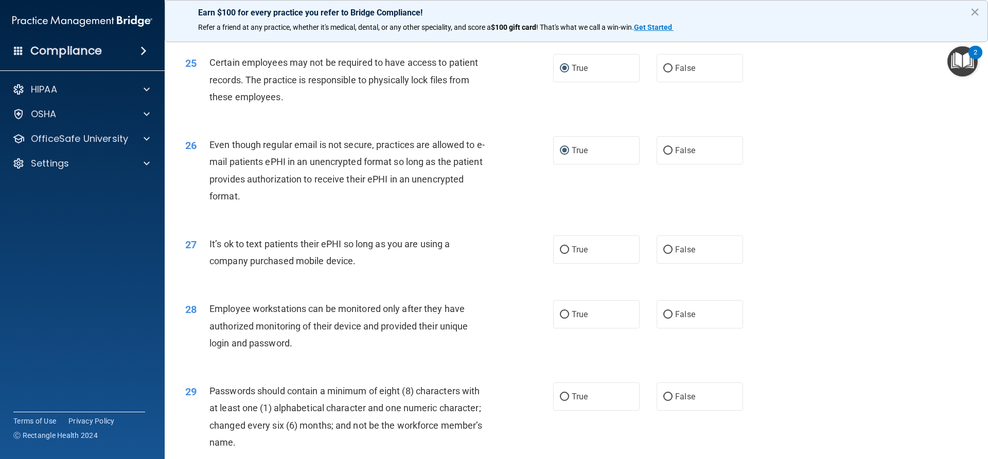
scroll to position [1955, 0]
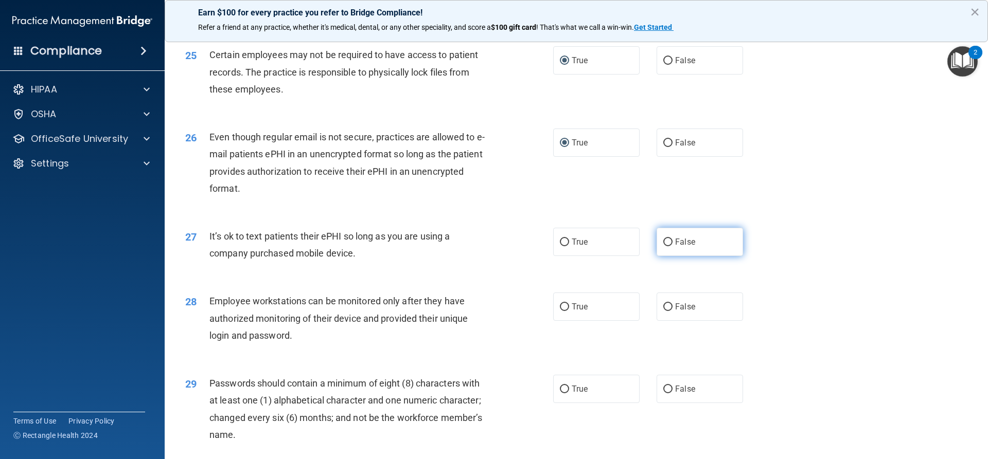
click at [663, 246] on input "False" at bounding box center [667, 243] width 9 height 8
radio input "true"
click at [663, 311] on input "False" at bounding box center [667, 308] width 9 height 8
radio input "true"
click at [553, 403] on label "True" at bounding box center [596, 389] width 86 height 28
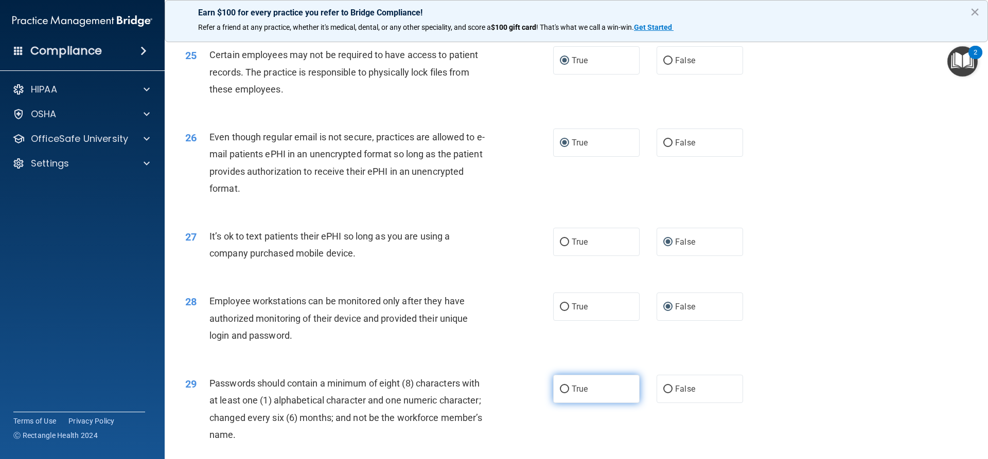
click at [560, 394] on input "True" at bounding box center [564, 390] width 9 height 8
radio input "true"
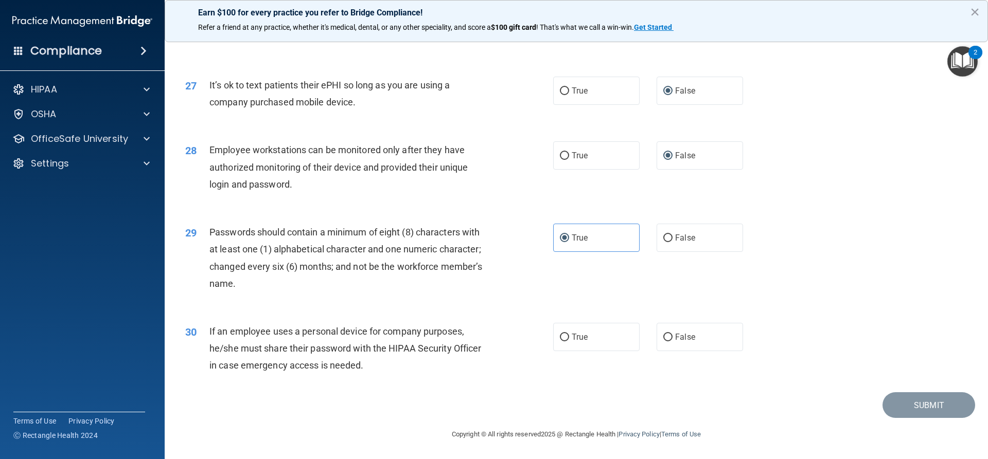
scroll to position [2123, 0]
click at [663, 334] on input "False" at bounding box center [667, 338] width 9 height 8
radio input "true"
click at [920, 406] on button "Submit" at bounding box center [928, 406] width 93 height 26
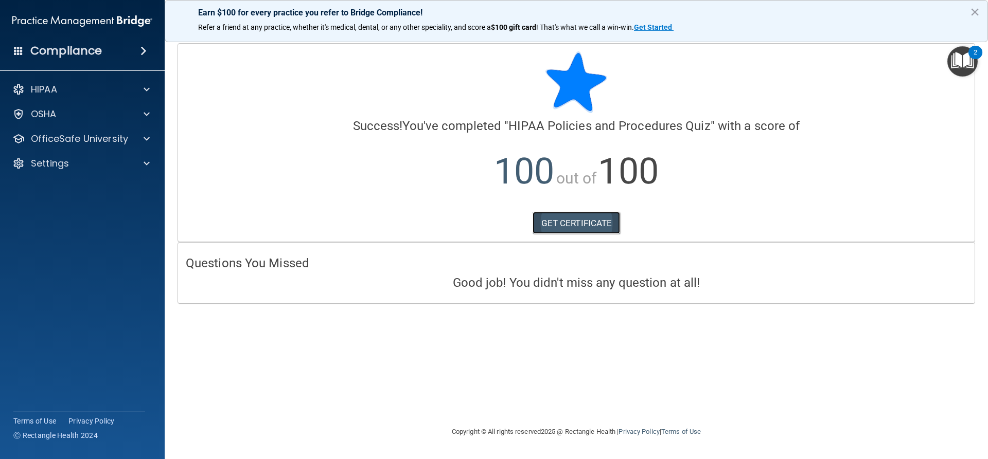
click at [558, 217] on link "GET CERTIFICATE" at bounding box center [576, 223] width 88 height 23
